Goal: Information Seeking & Learning: Learn about a topic

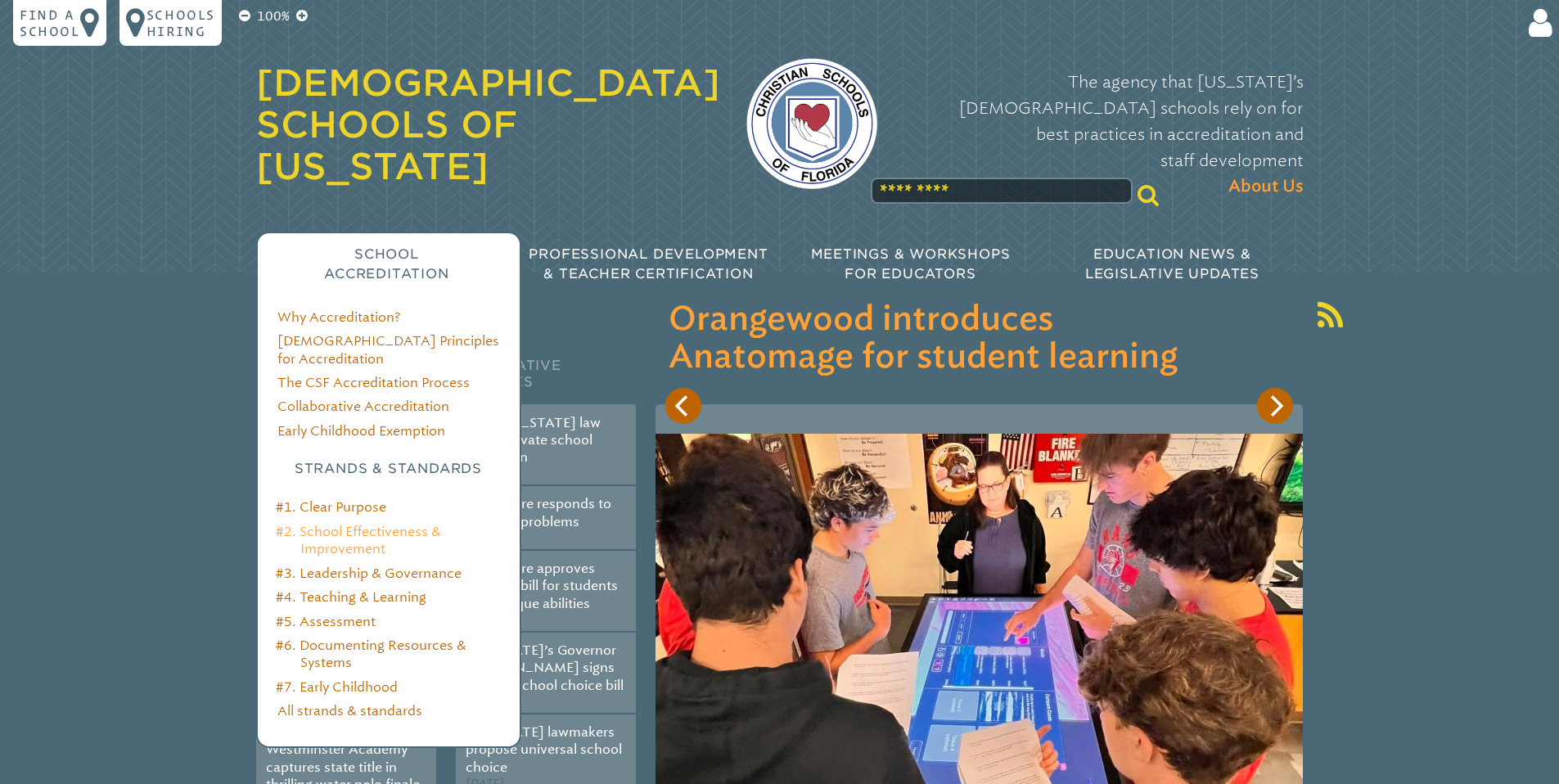
type input "**********"
click at [374, 524] on link "#2. School Effectiveness & Improvement" at bounding box center [358, 540] width 165 height 33
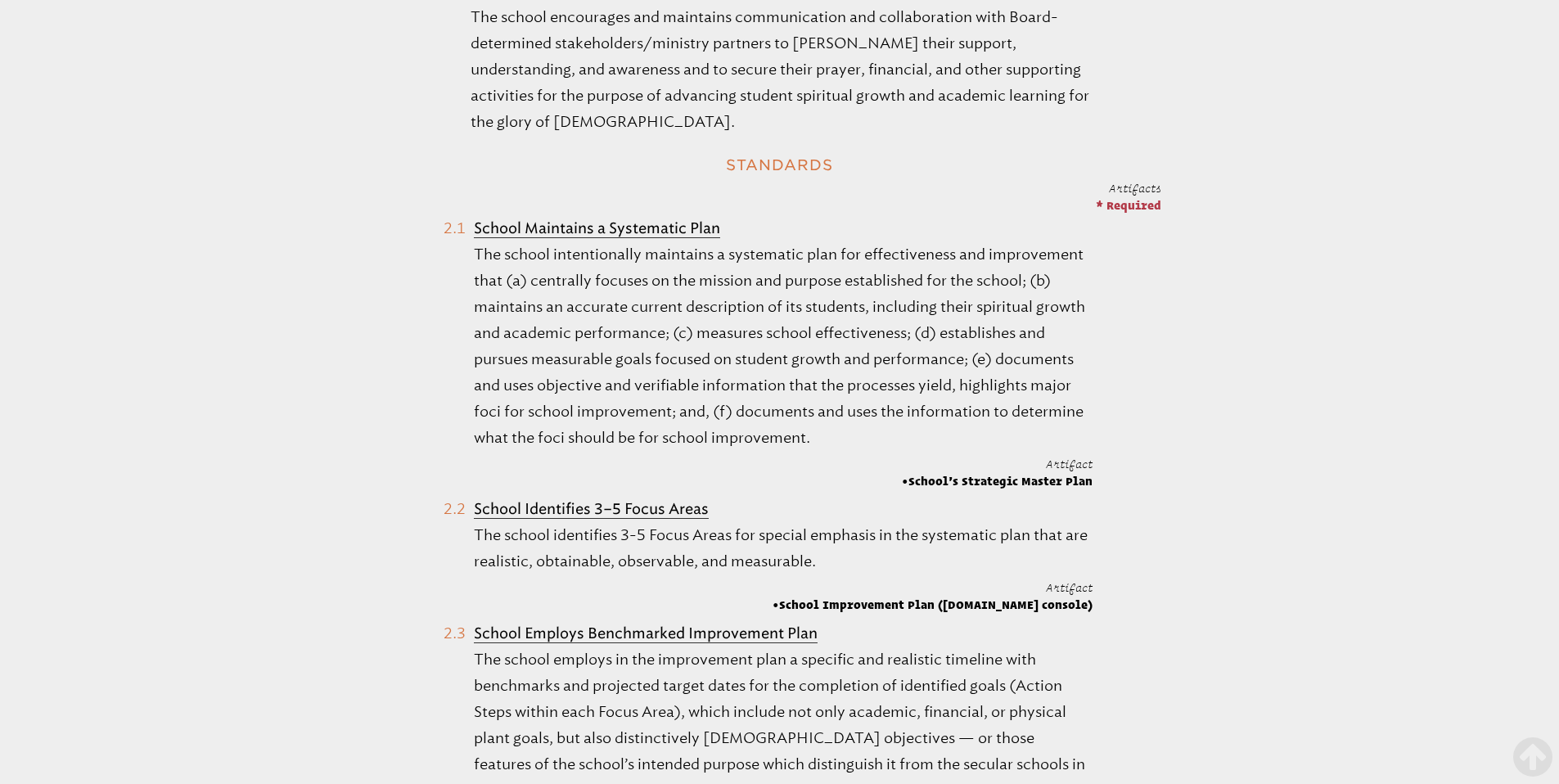
scroll to position [859, 0]
click at [1091, 482] on span "School’s Strategic Master Plan" at bounding box center [997, 479] width 191 height 17
drag, startPoint x: 1091, startPoint y: 481, endPoint x: 893, endPoint y: 477, distance: 198.0
click at [893, 477] on li "School Maintains a Systematic Plan The school intentionally maintains a systema…" at bounding box center [768, 351] width 649 height 275
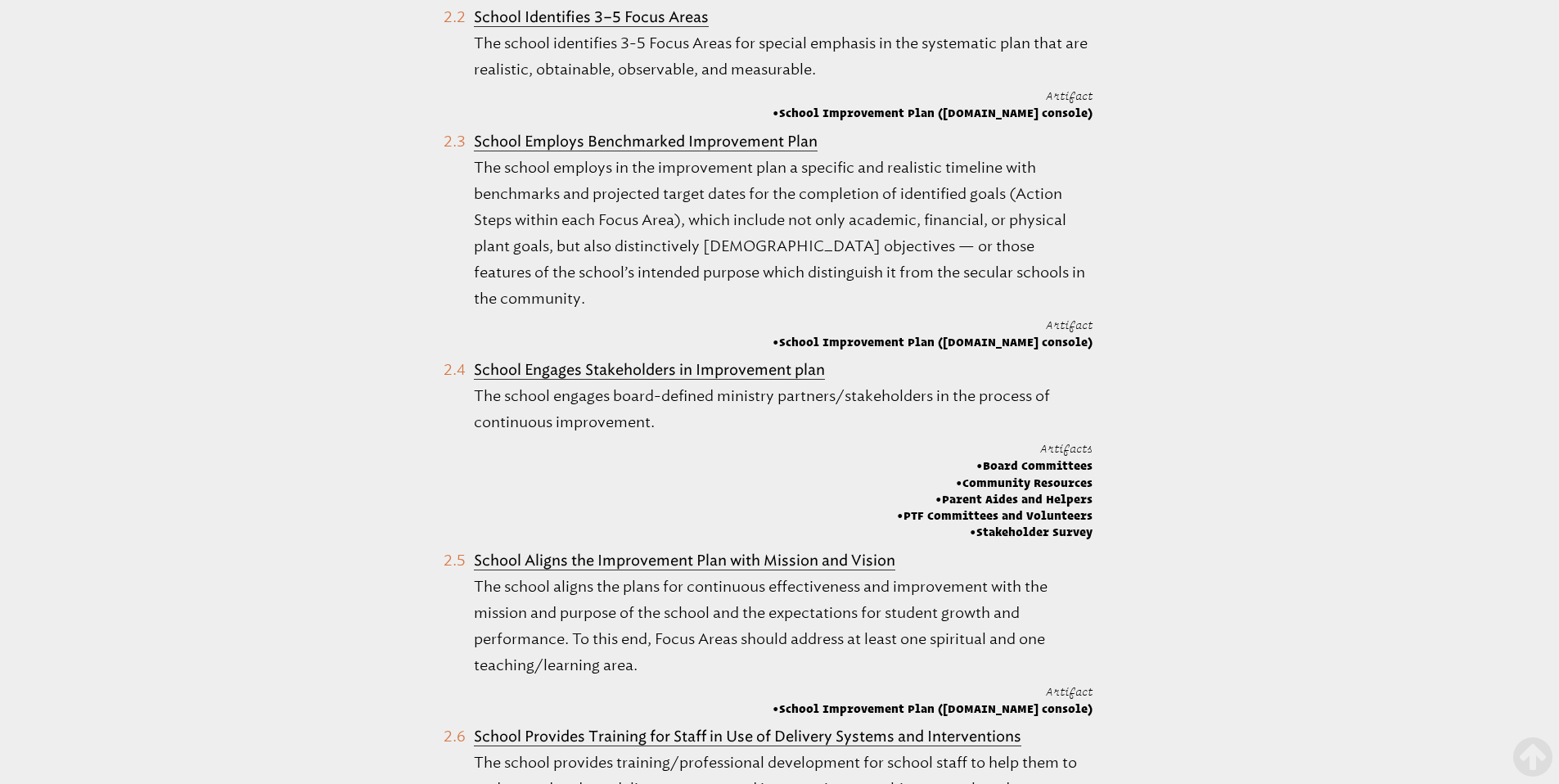
scroll to position [1350, 0]
drag, startPoint x: 1097, startPoint y: 478, endPoint x: 999, endPoint y: 477, distance: 98.0
click at [999, 477] on ol "School Maintains a Systematic Plan The school intentionally maintains a systema…" at bounding box center [769, 779] width 785 height 2183
click at [1103, 494] on ol "School Maintains a Systematic Plan The school intentionally maintains a systema…" at bounding box center [769, 779] width 785 height 2183
drag, startPoint x: 1094, startPoint y: 531, endPoint x: 984, endPoint y: 458, distance: 132.0
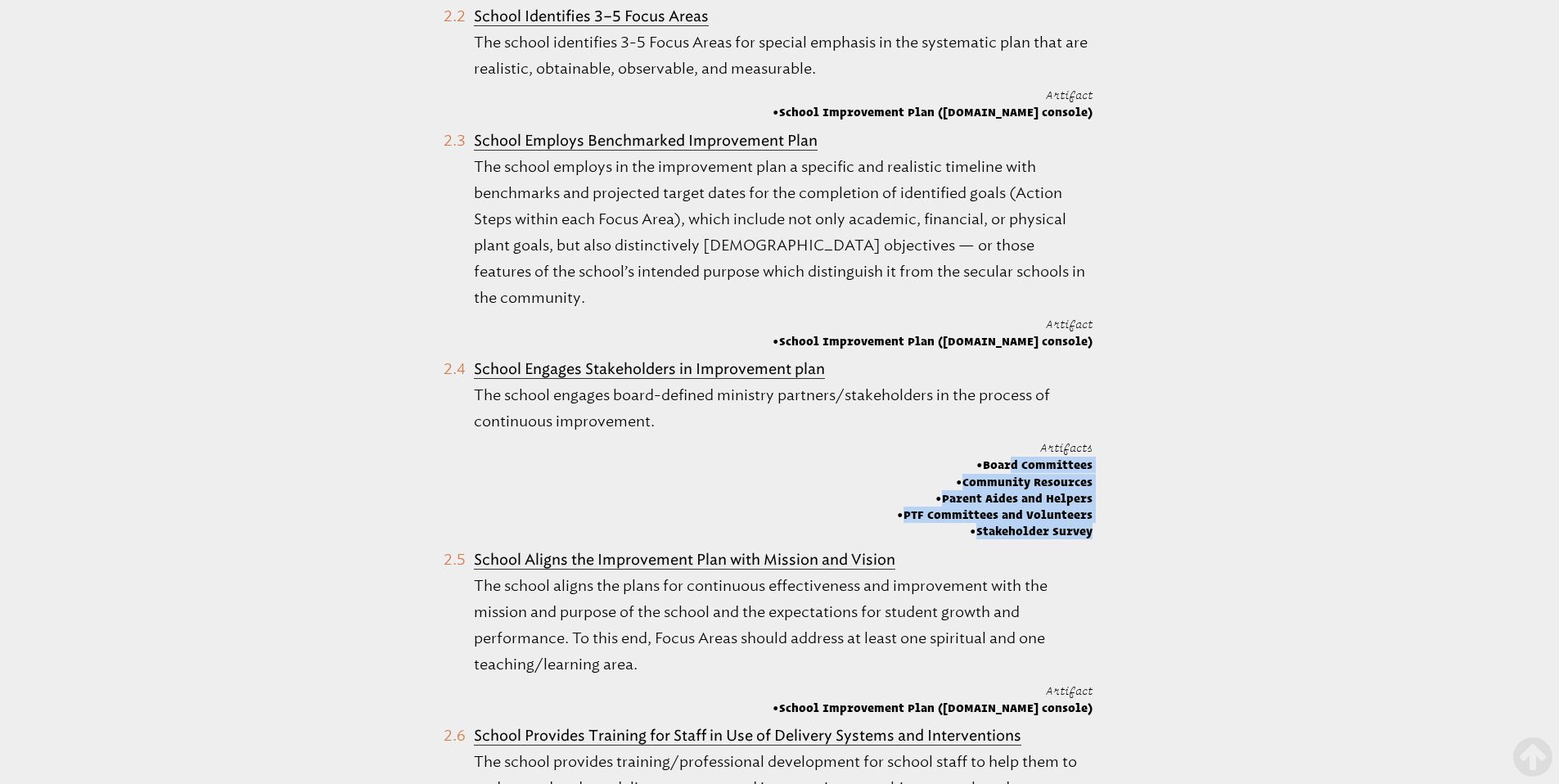
click at [984, 458] on ol "School Maintains a Systematic Plan The school intentionally maintains a systema…" at bounding box center [769, 779] width 785 height 2183
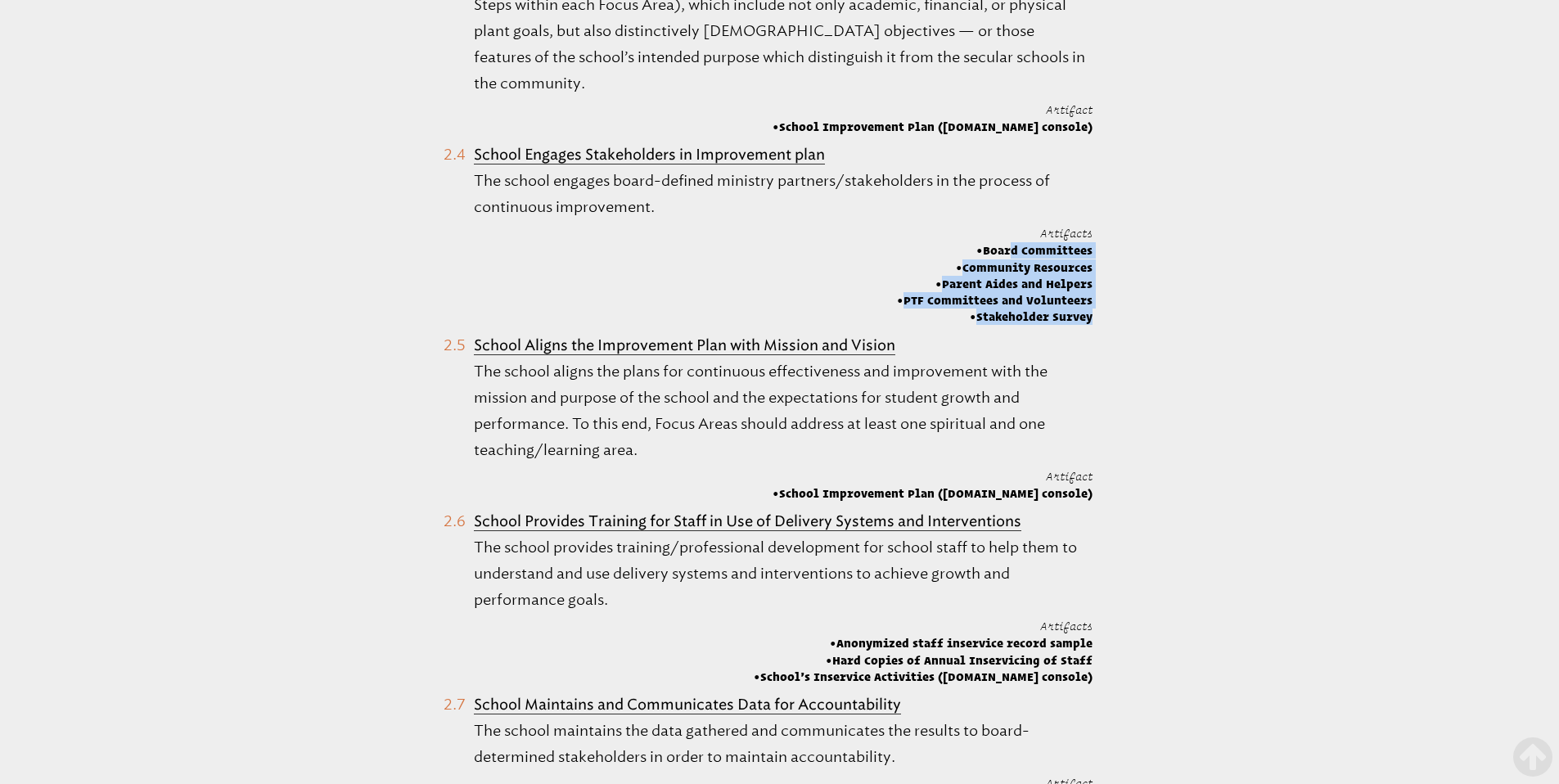
scroll to position [1563, 0]
drag, startPoint x: 906, startPoint y: 423, endPoint x: 903, endPoint y: 450, distance: 27.2
click at [903, 450] on p "The school aligns the plans for continuous effectiveness and improvement with t…" at bounding box center [783, 411] width 619 height 105
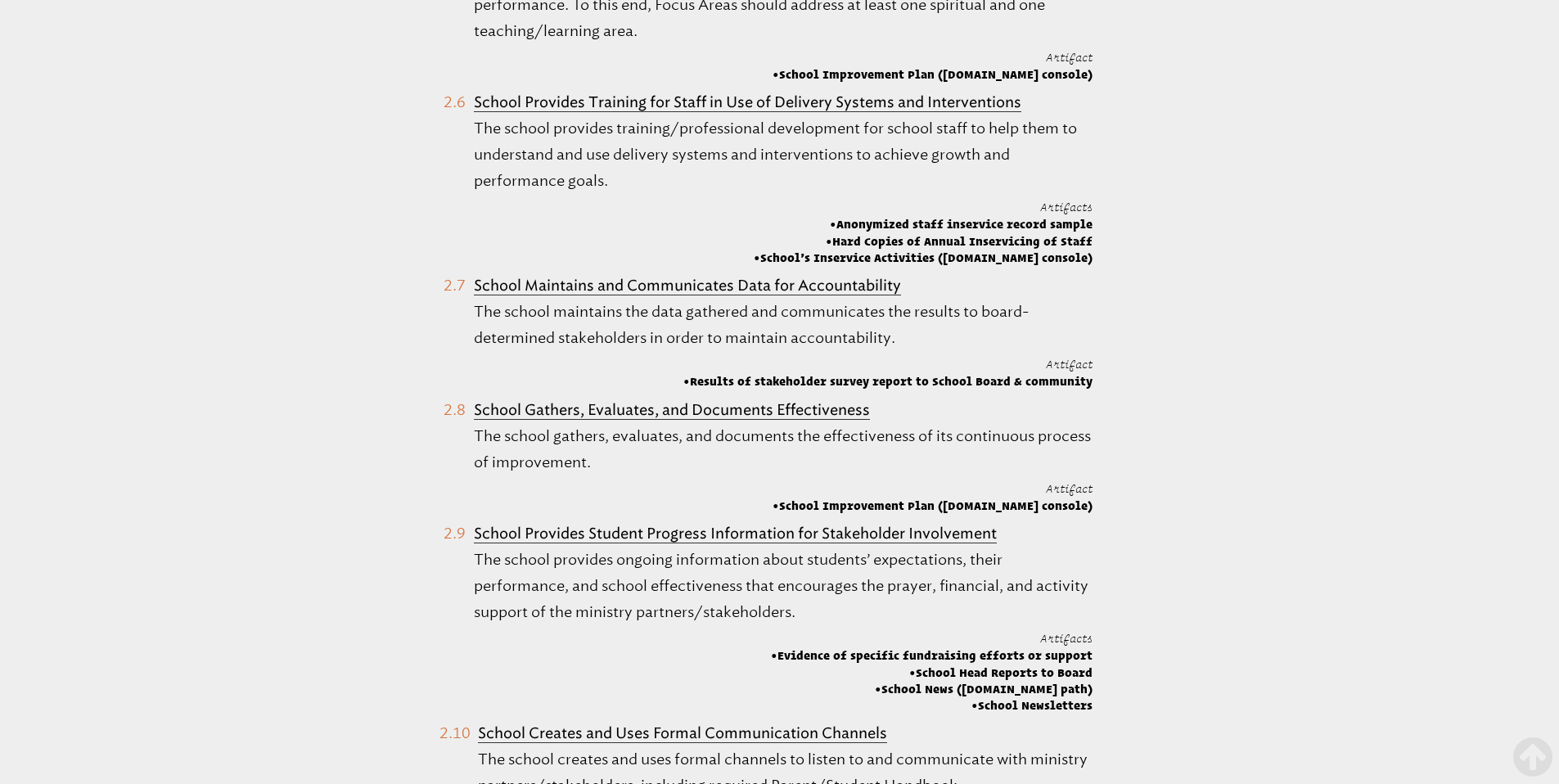
scroll to position [1984, 0]
drag, startPoint x: 697, startPoint y: 377, endPoint x: 1103, endPoint y: 374, distance: 406.0
click at [1103, 374] on ol "School Maintains a Systematic Plan The school intentionally maintains a systema…" at bounding box center [769, 145] width 785 height 2183
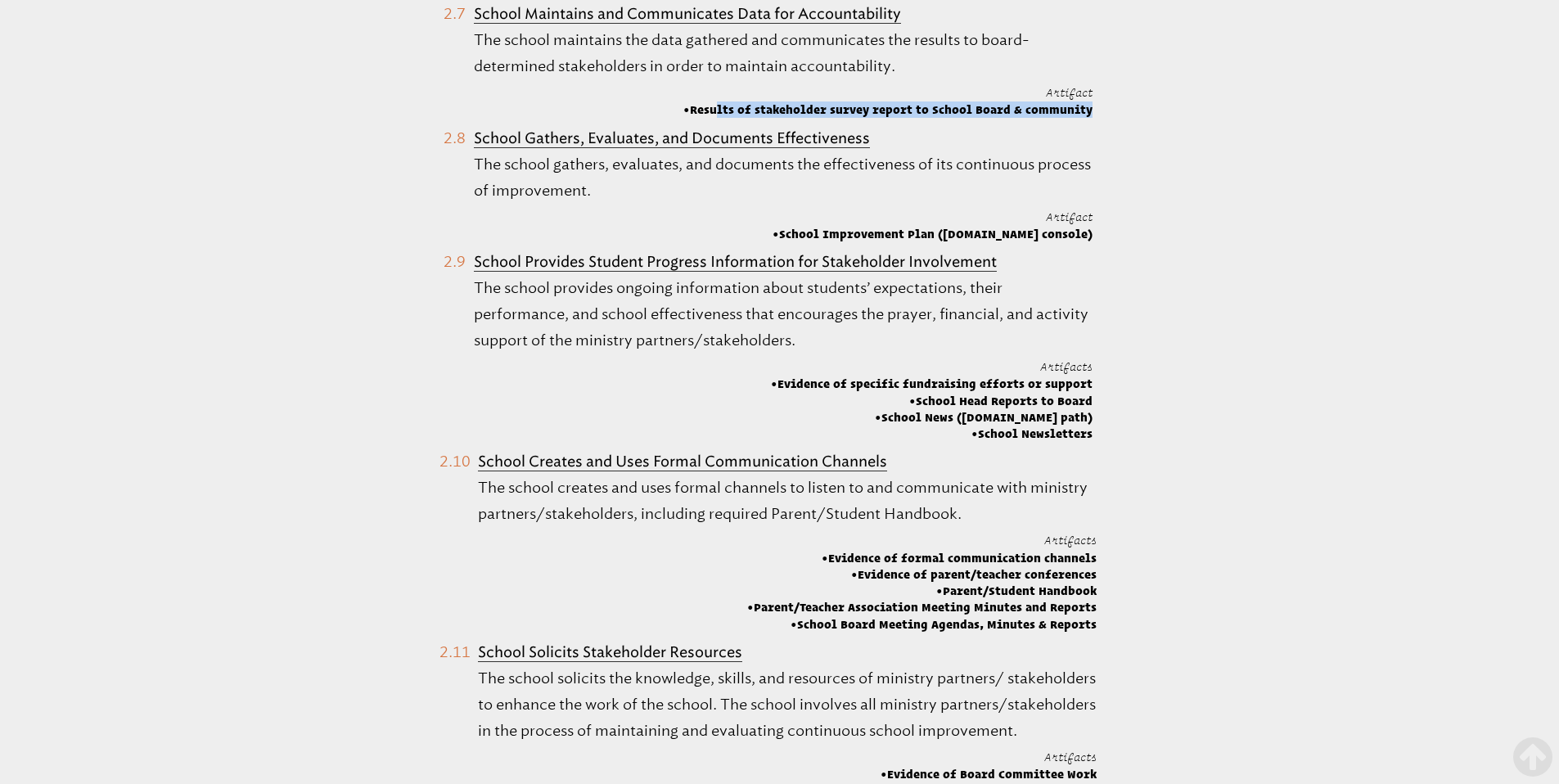
scroll to position [2247, 0]
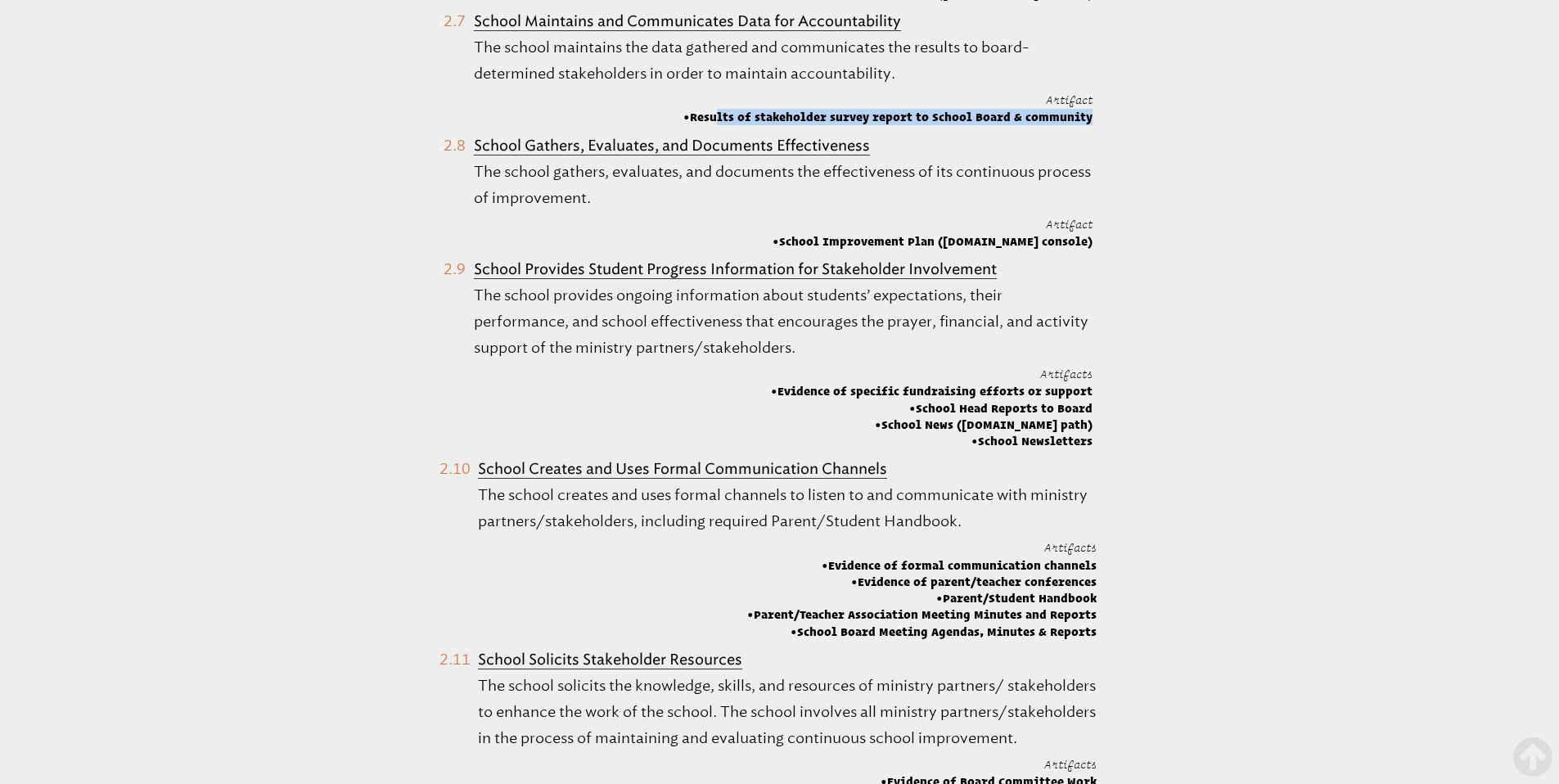
drag, startPoint x: 477, startPoint y: 263, endPoint x: 908, endPoint y: 348, distance: 439.3
click at [908, 348] on li "School Provides Student Progress Information for Stakeholder Involvement The sc…" at bounding box center [768, 352] width 649 height 193
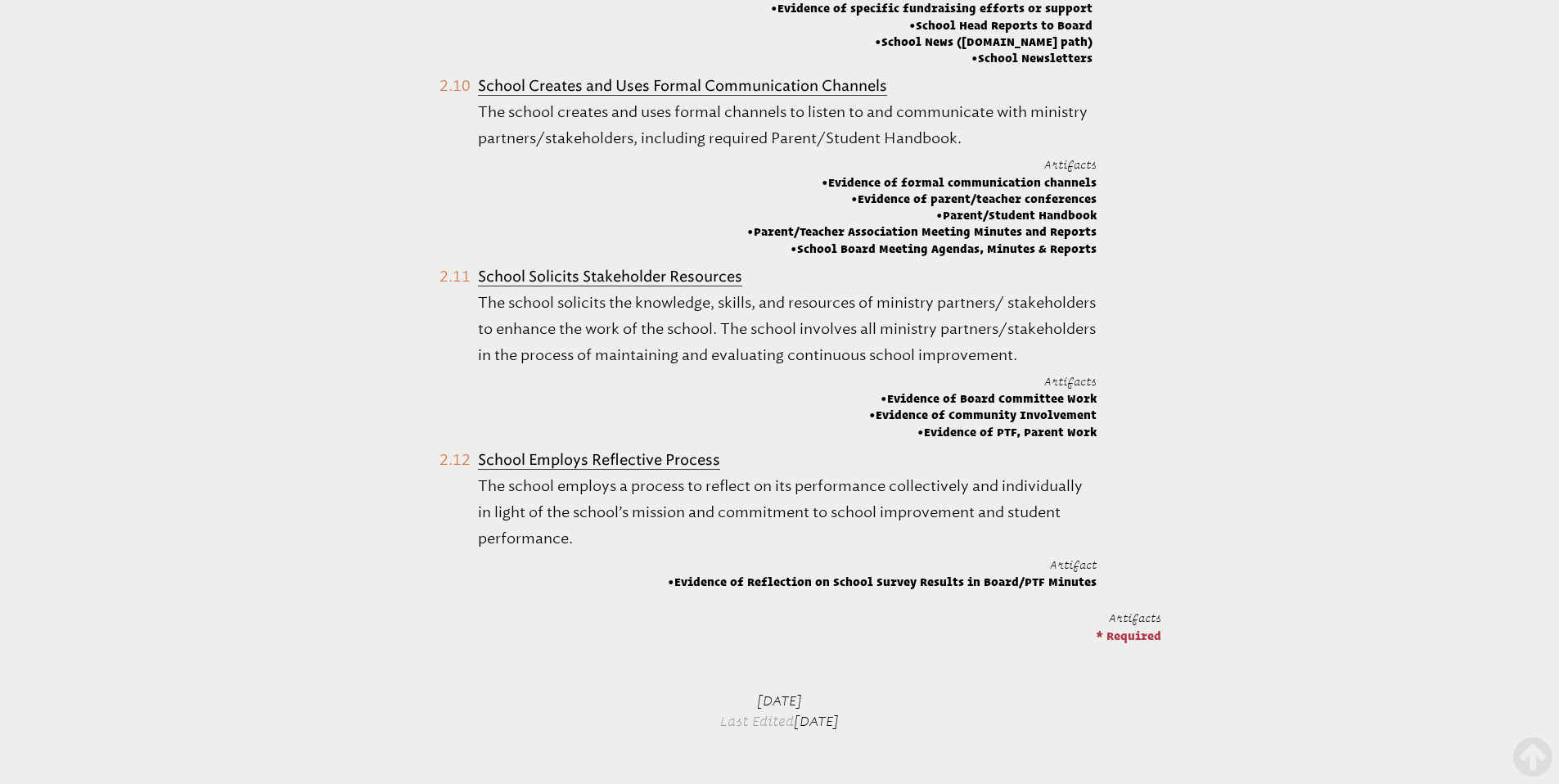
scroll to position [2653, 0]
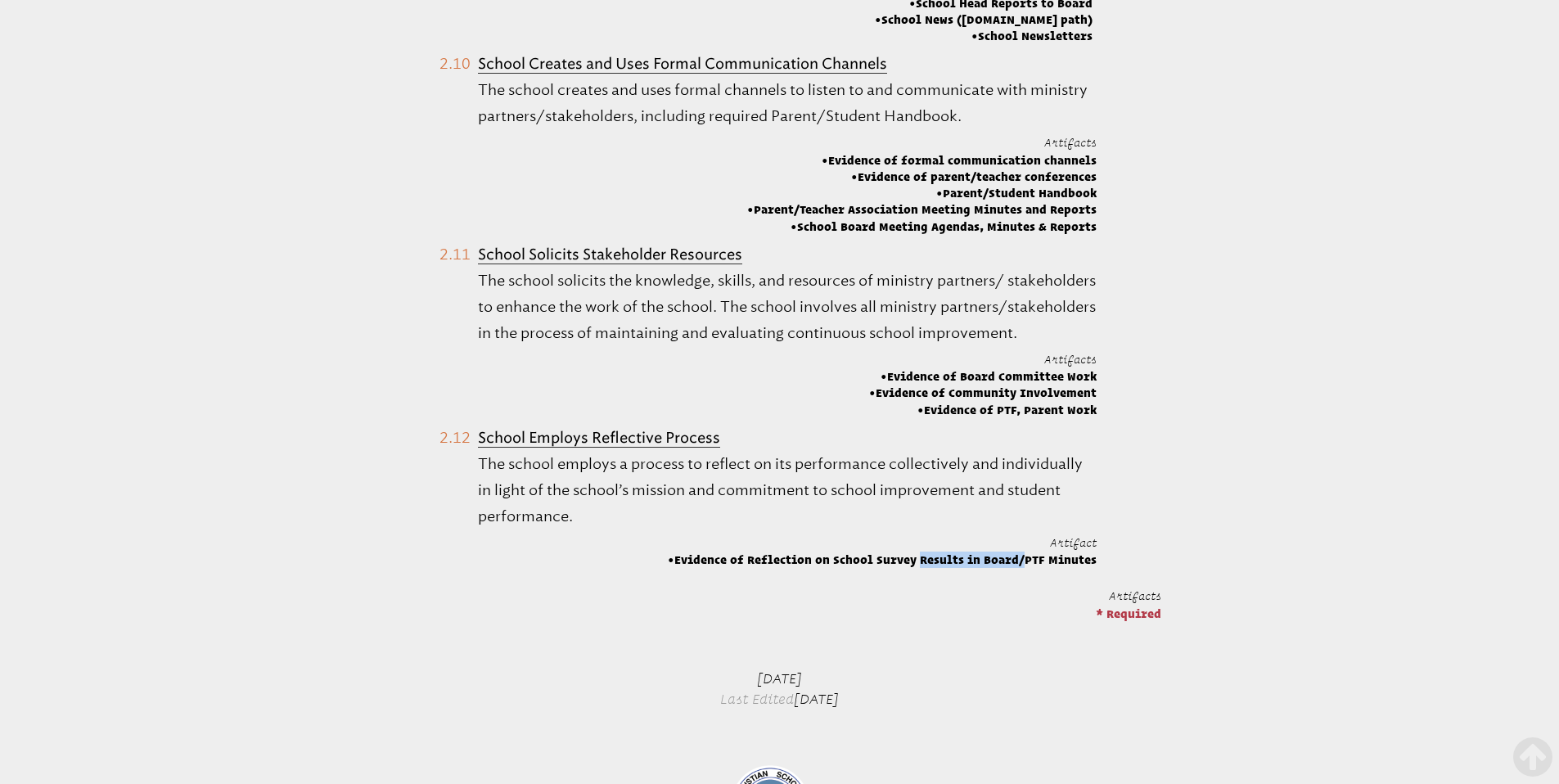
drag, startPoint x: 1003, startPoint y: 586, endPoint x: 895, endPoint y: 577, distance: 108.4
click at [895, 567] on span "Evidence of Reflection on School Survey Results in Board/PTF Minutes" at bounding box center [882, 560] width 429 height 17
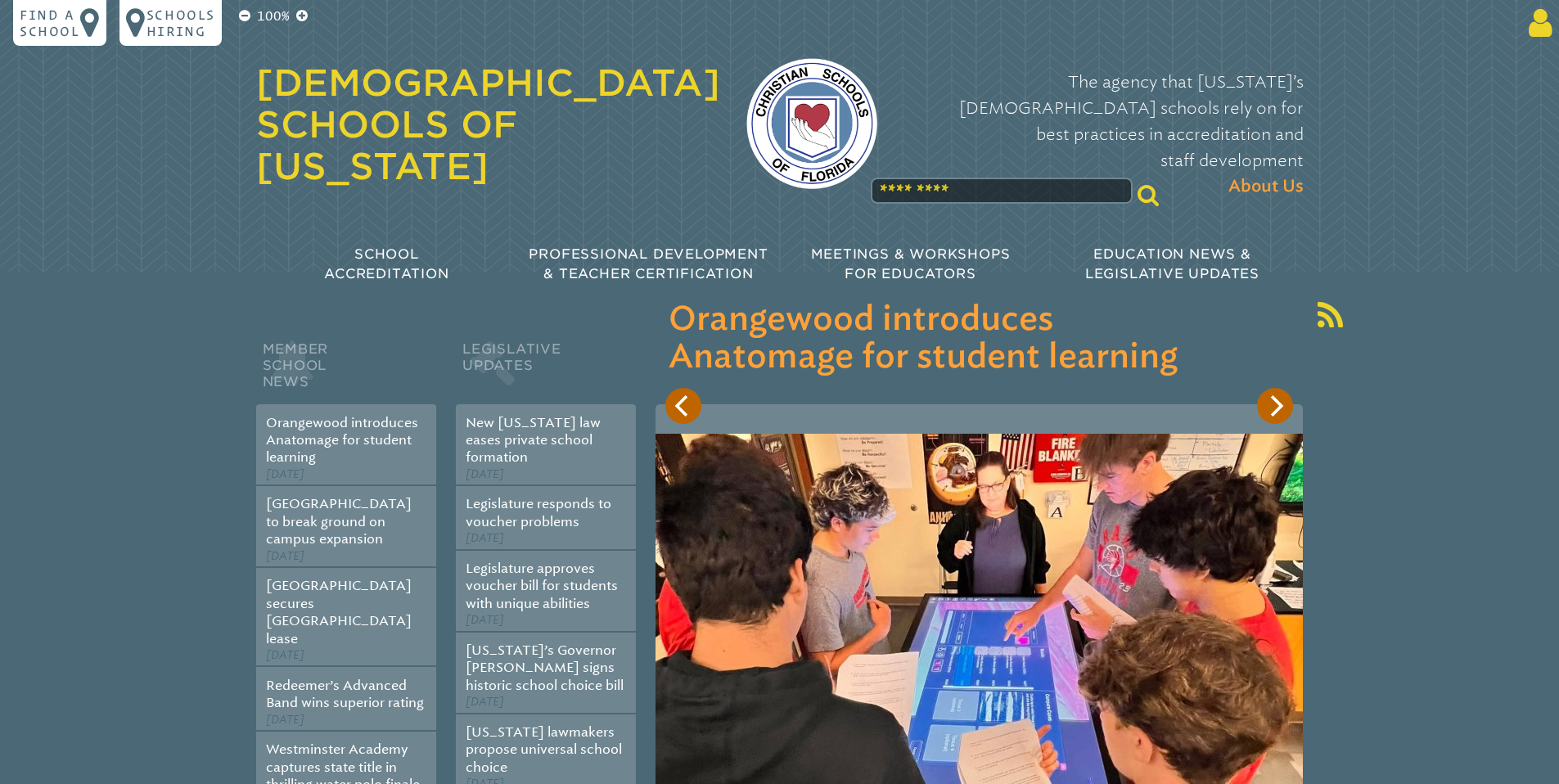
type input "**********"
click at [1536, 30] on icon at bounding box center [1537, 23] width 31 height 33
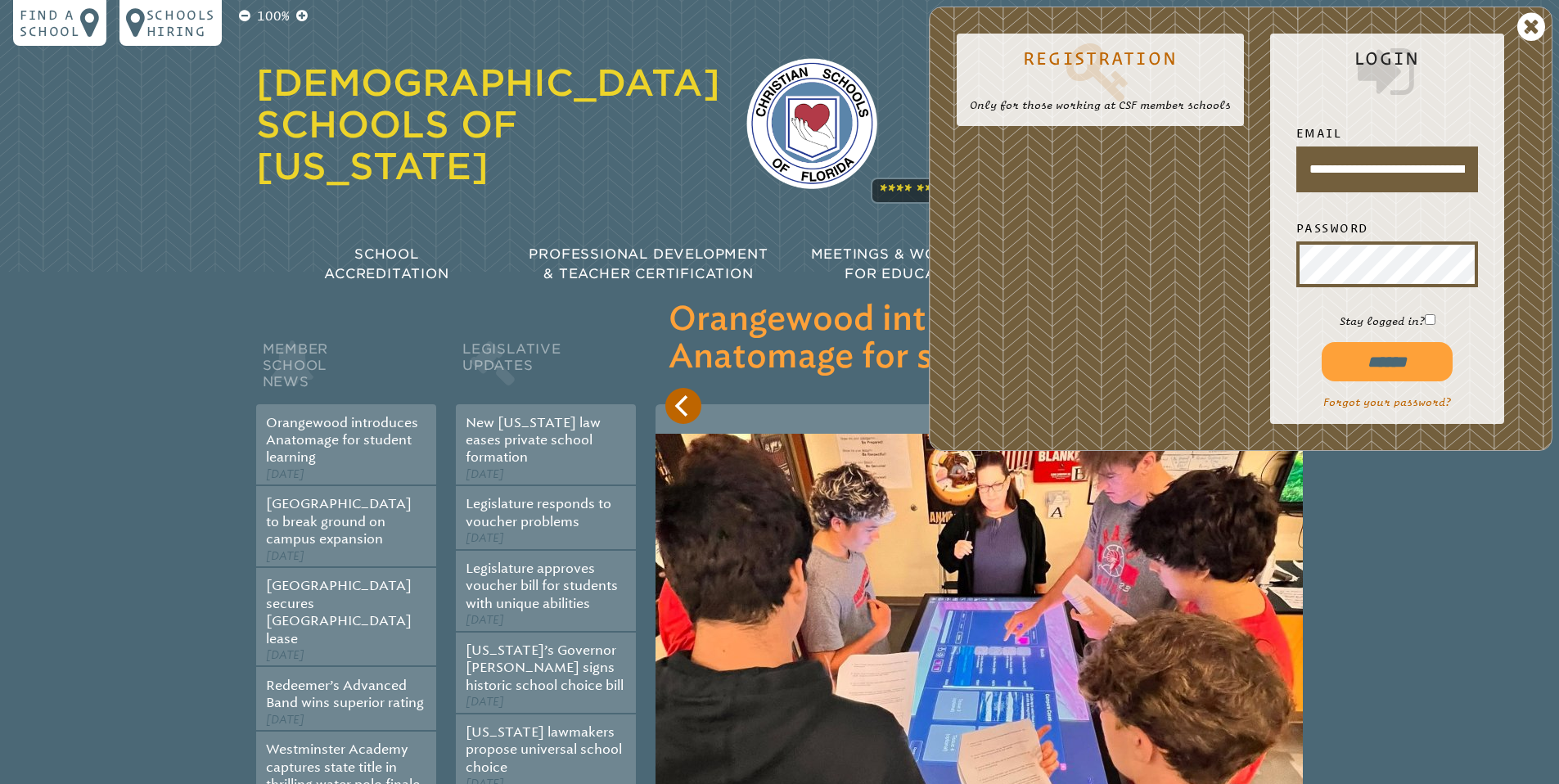
click at [1383, 368] on input "******" at bounding box center [1387, 362] width 131 height 40
type input "**********"
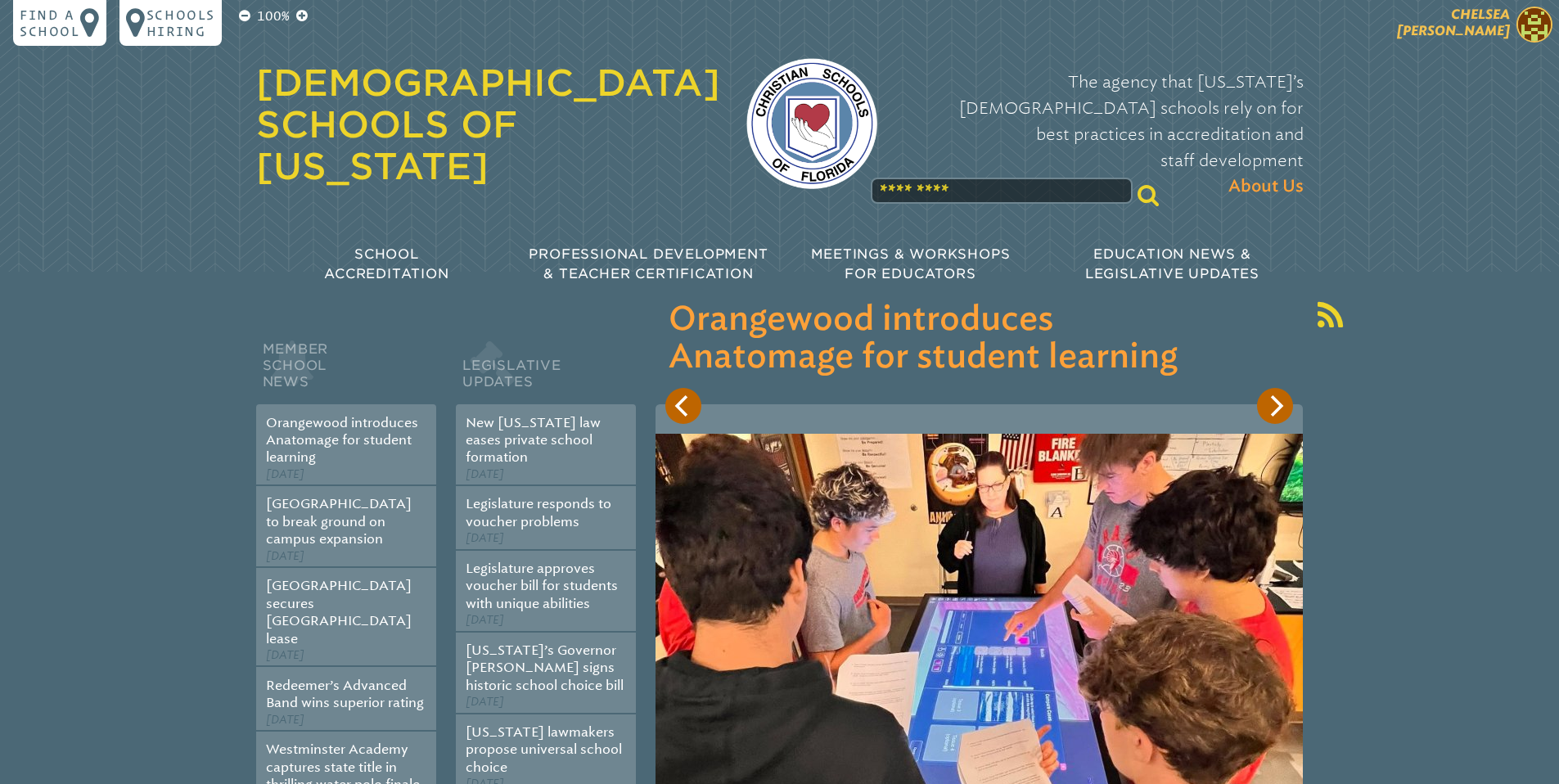
click at [1543, 33] on img at bounding box center [1534, 25] width 36 height 36
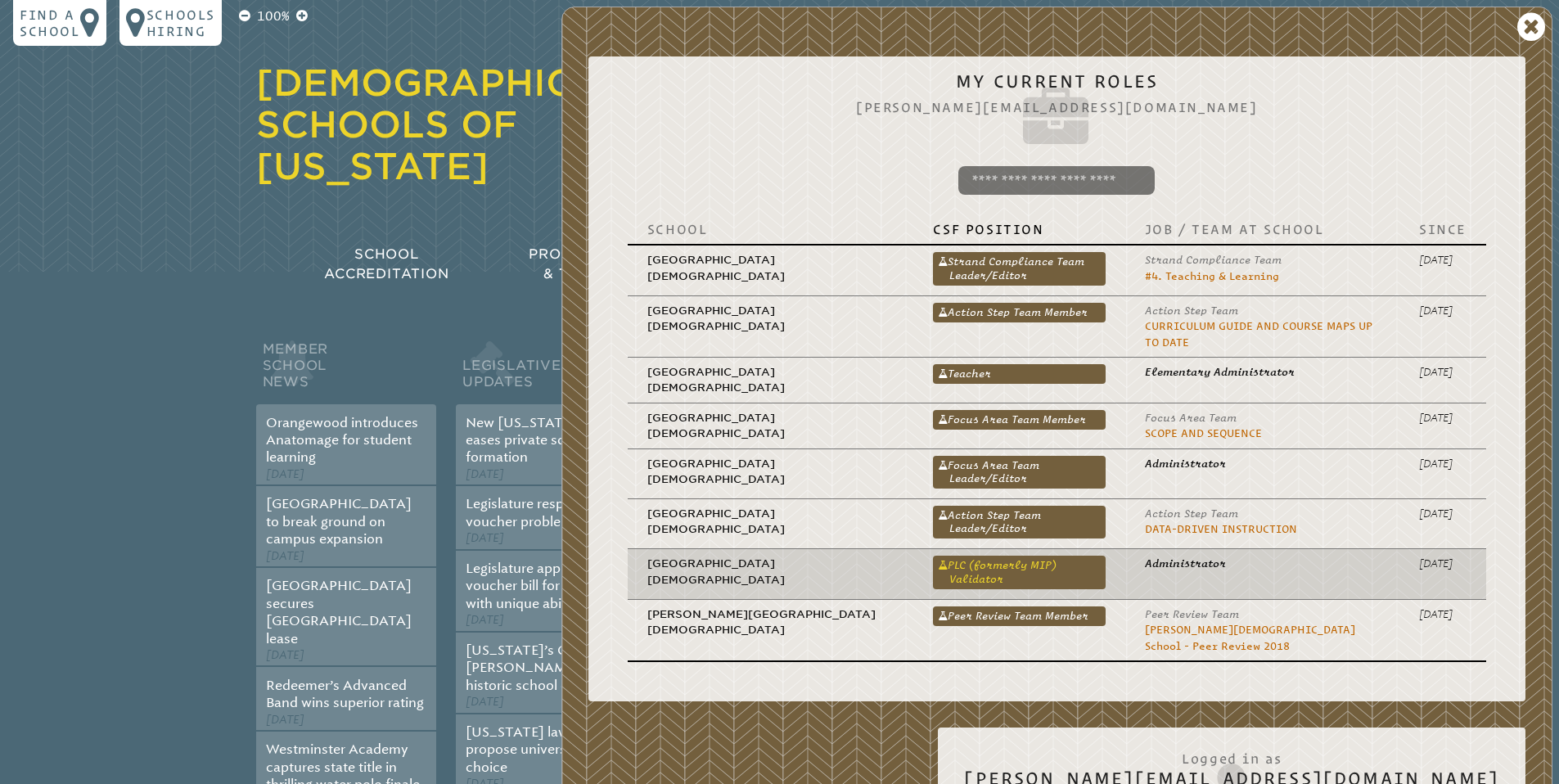
click at [939, 557] on link "PLC (formerly MIP) Validator" at bounding box center [1019, 571] width 172 height 33
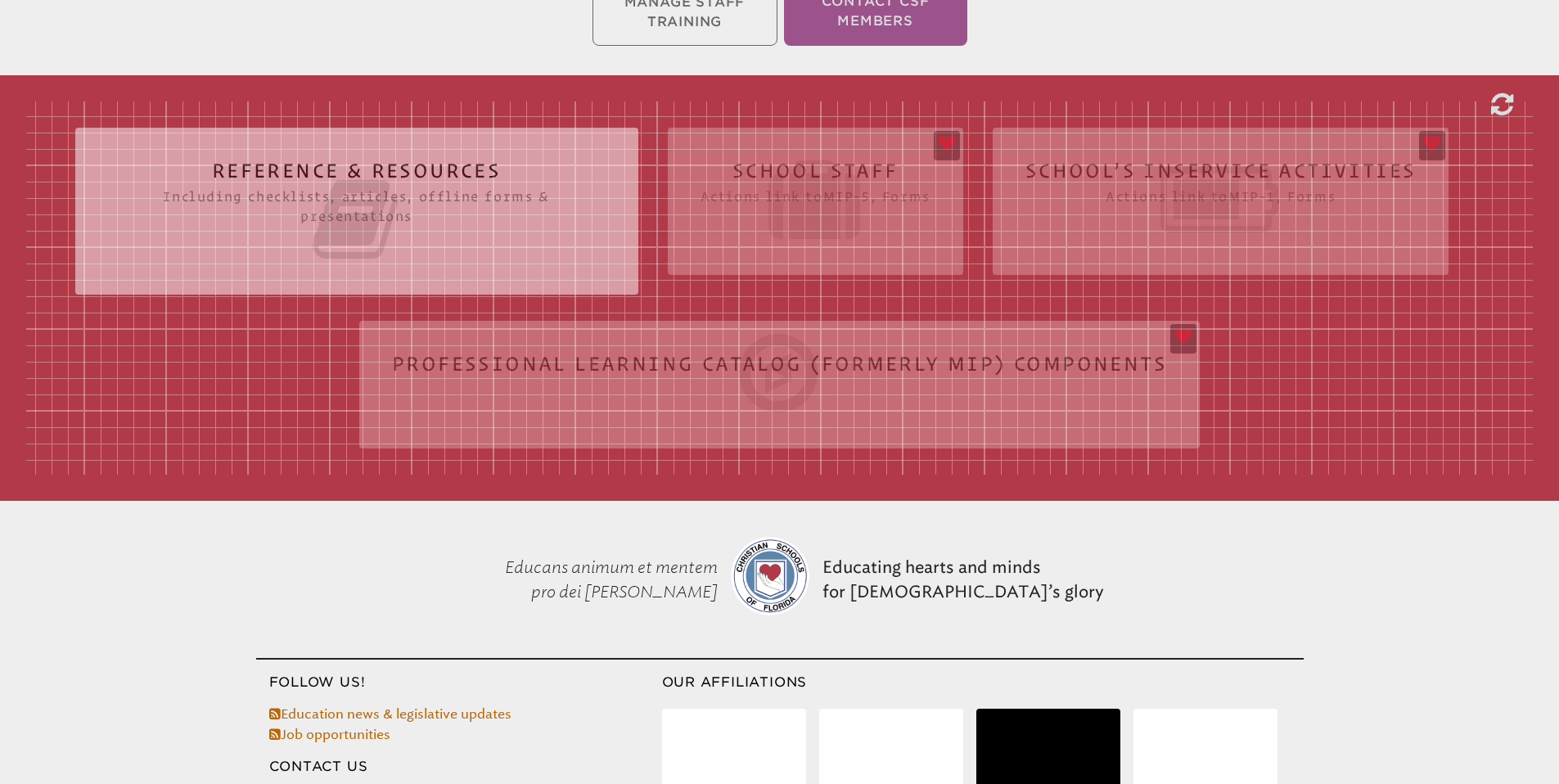
scroll to position [611, 0]
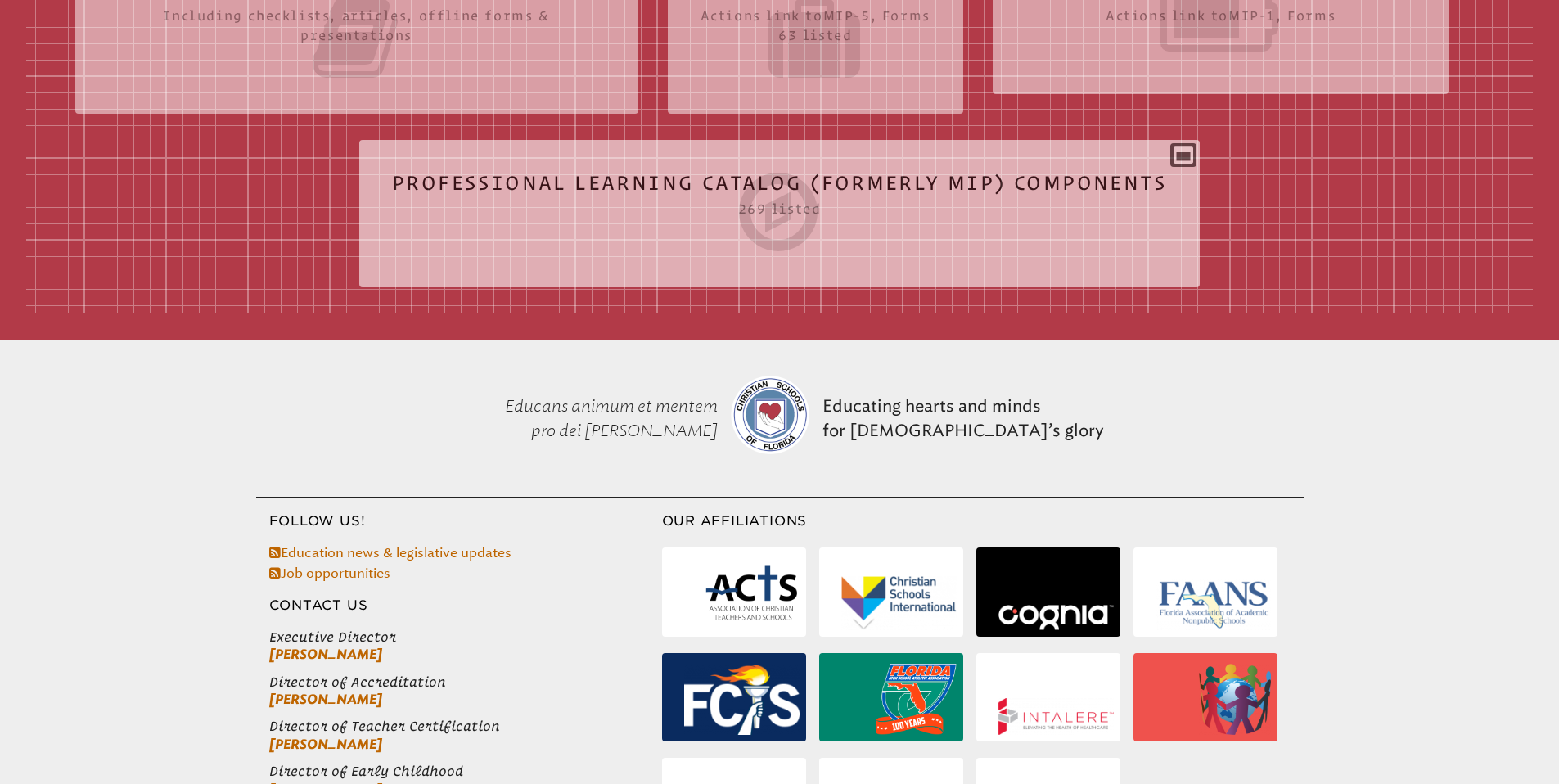
click at [1183, 153] on div "Professional Learning Catalog (formerly MIP) Components 269 listed Tags Title P…" at bounding box center [780, 207] width 841 height 108
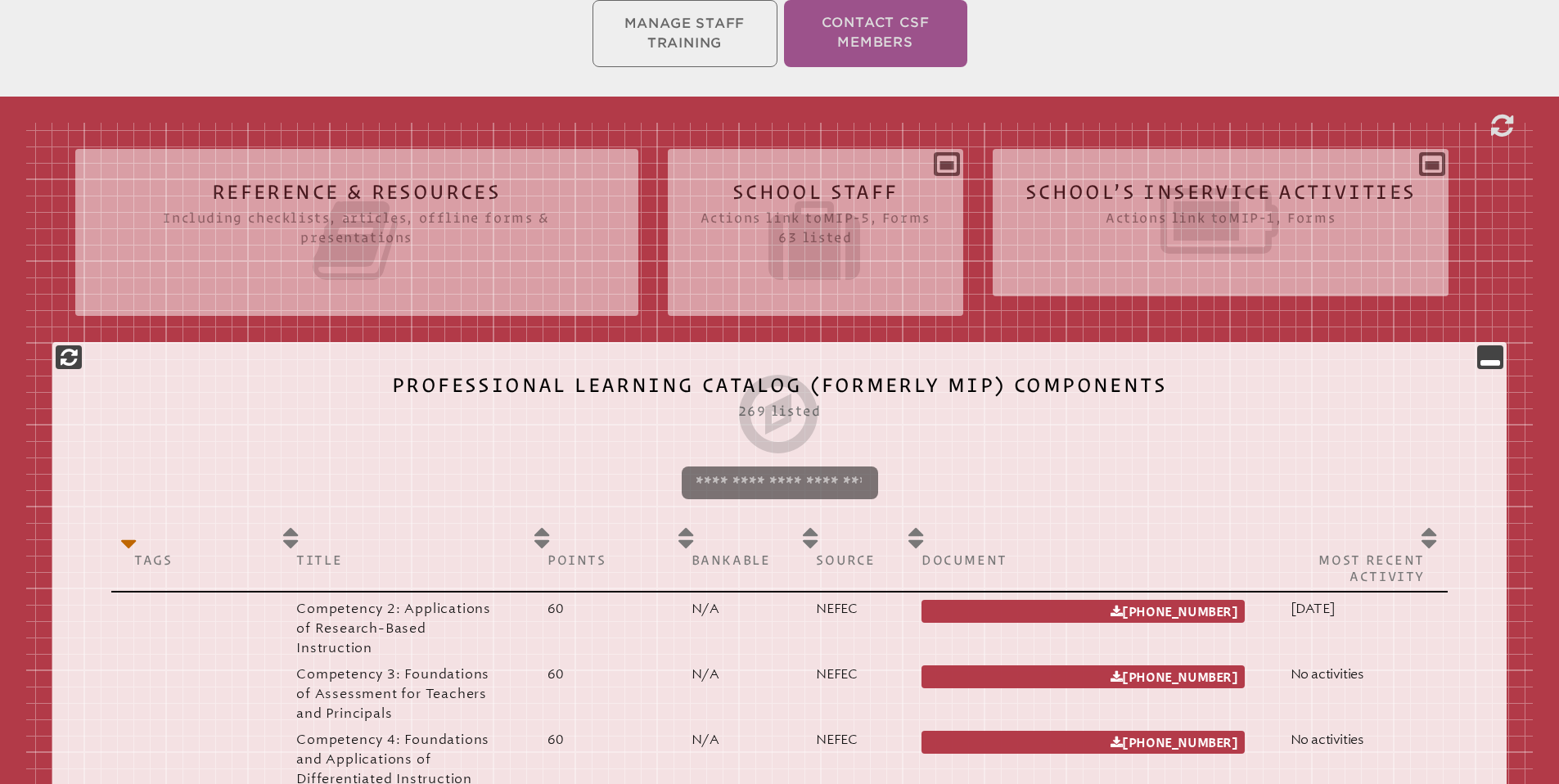
scroll to position [407, 0]
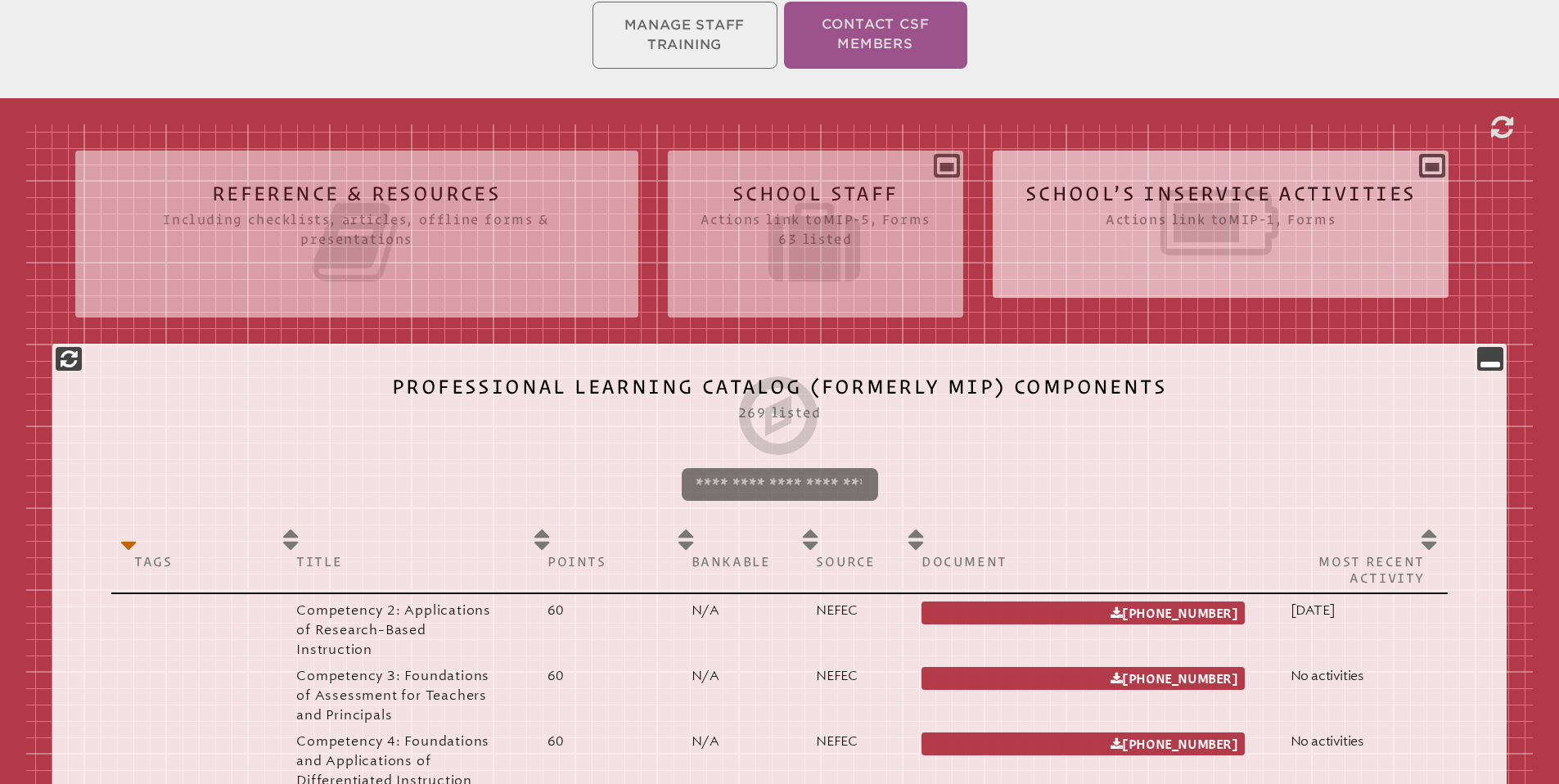
click at [1438, 165] on div "School’s Inservice Activities Actions link to mip-1 , Forms Status Year # Title…" at bounding box center [1222, 217] width 457 height 108
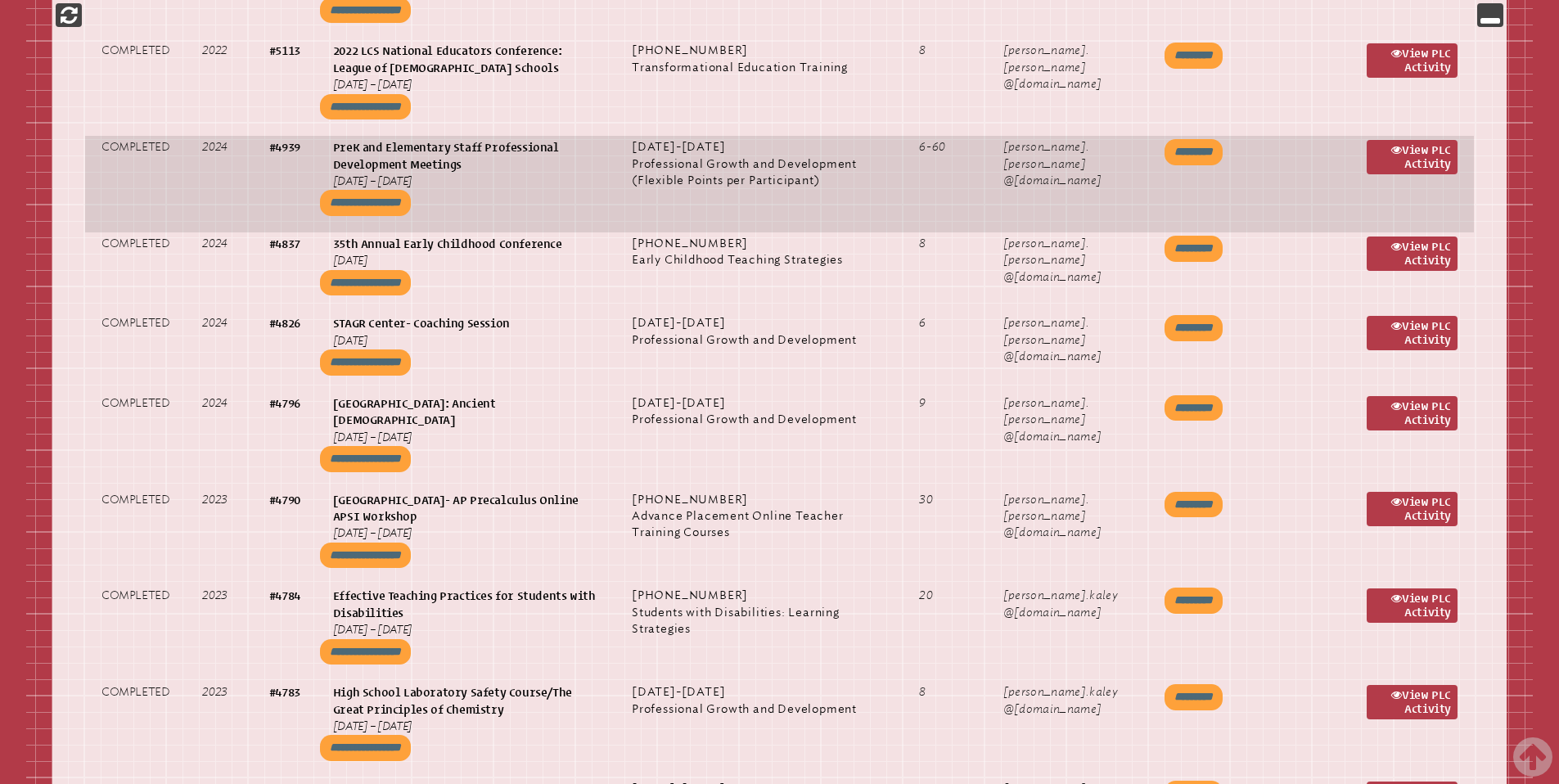
scroll to position [2851, 0]
